Goal: Transaction & Acquisition: Book appointment/travel/reservation

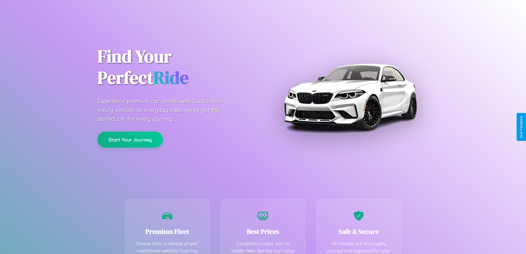
scroll to position [109, 0]
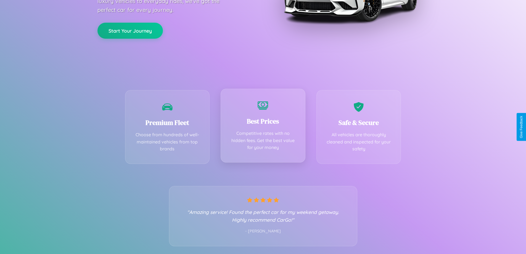
click at [263, 127] on div "Best Prices Competitive rates with no hidden fees. Get the best value for your …" at bounding box center [263, 126] width 85 height 74
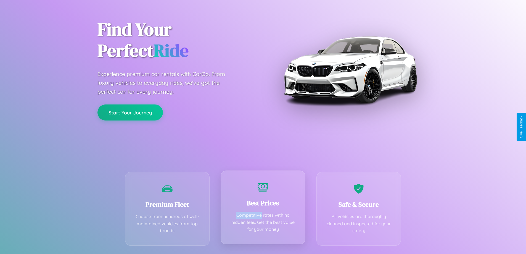
scroll to position [0, 0]
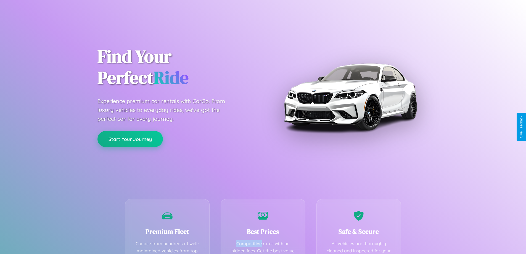
click at [130, 139] on button "Start Your Journey" at bounding box center [129, 139] width 65 height 16
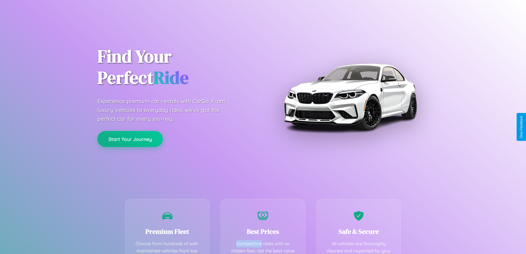
click at [130, 139] on button "Start Your Journey" at bounding box center [129, 139] width 65 height 16
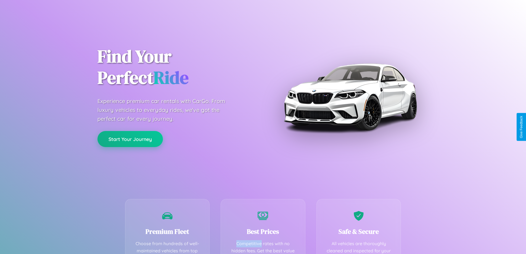
click at [130, 139] on button "Start Your Journey" at bounding box center [129, 139] width 65 height 16
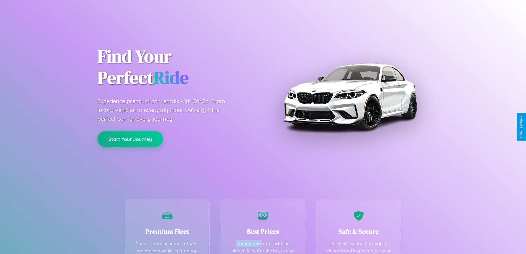
click at [130, 139] on button "Start Your Journey" at bounding box center [129, 139] width 65 height 16
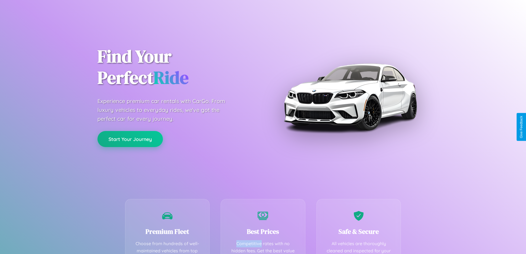
click at [130, 139] on button "Start Your Journey" at bounding box center [129, 139] width 65 height 16
